Goal: Find specific page/section: Find specific page/section

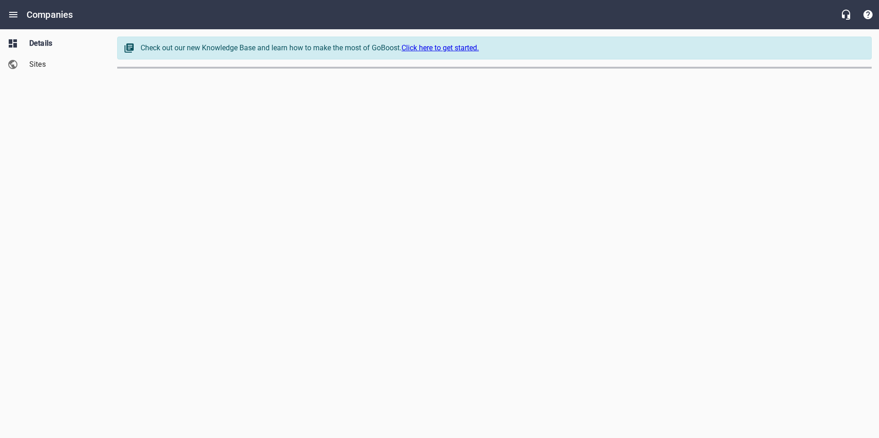
select select "[US_STATE]"
select select "62"
select select "[US_STATE]"
select select "62"
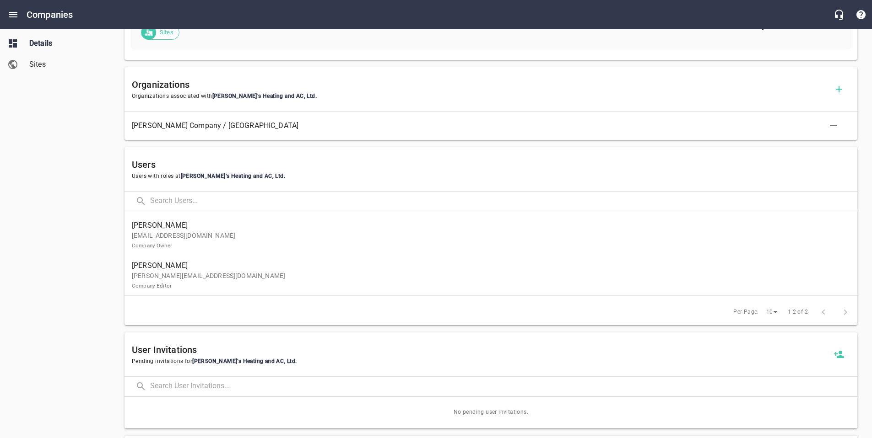
scroll to position [462, 0]
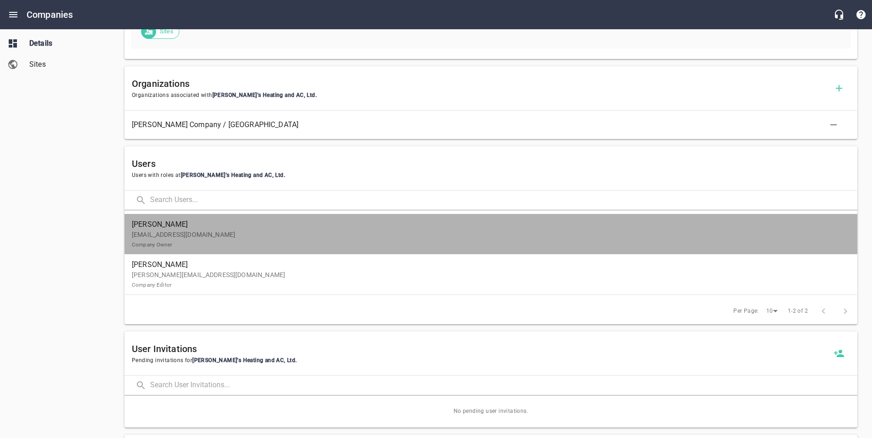
click at [303, 224] on span "[PERSON_NAME]" at bounding box center [487, 224] width 711 height 11
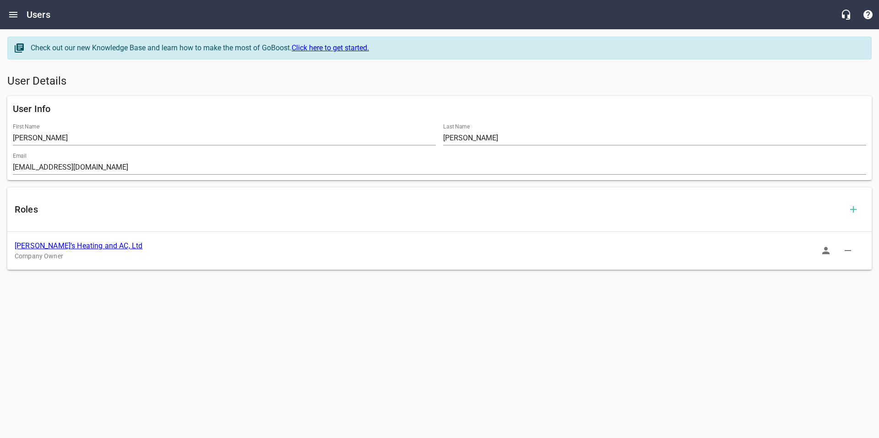
click at [822, 249] on icon "button" at bounding box center [825, 250] width 11 height 11
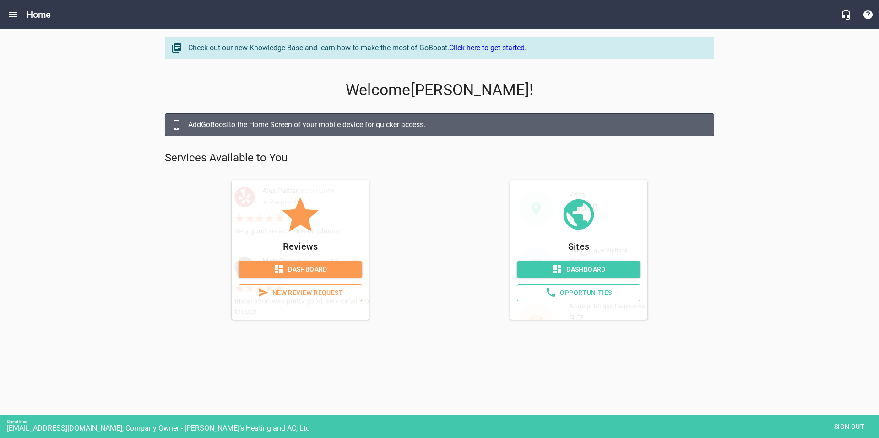
click at [581, 273] on span "Dashboard" at bounding box center [578, 269] width 109 height 11
